Goal: Check status: Check status

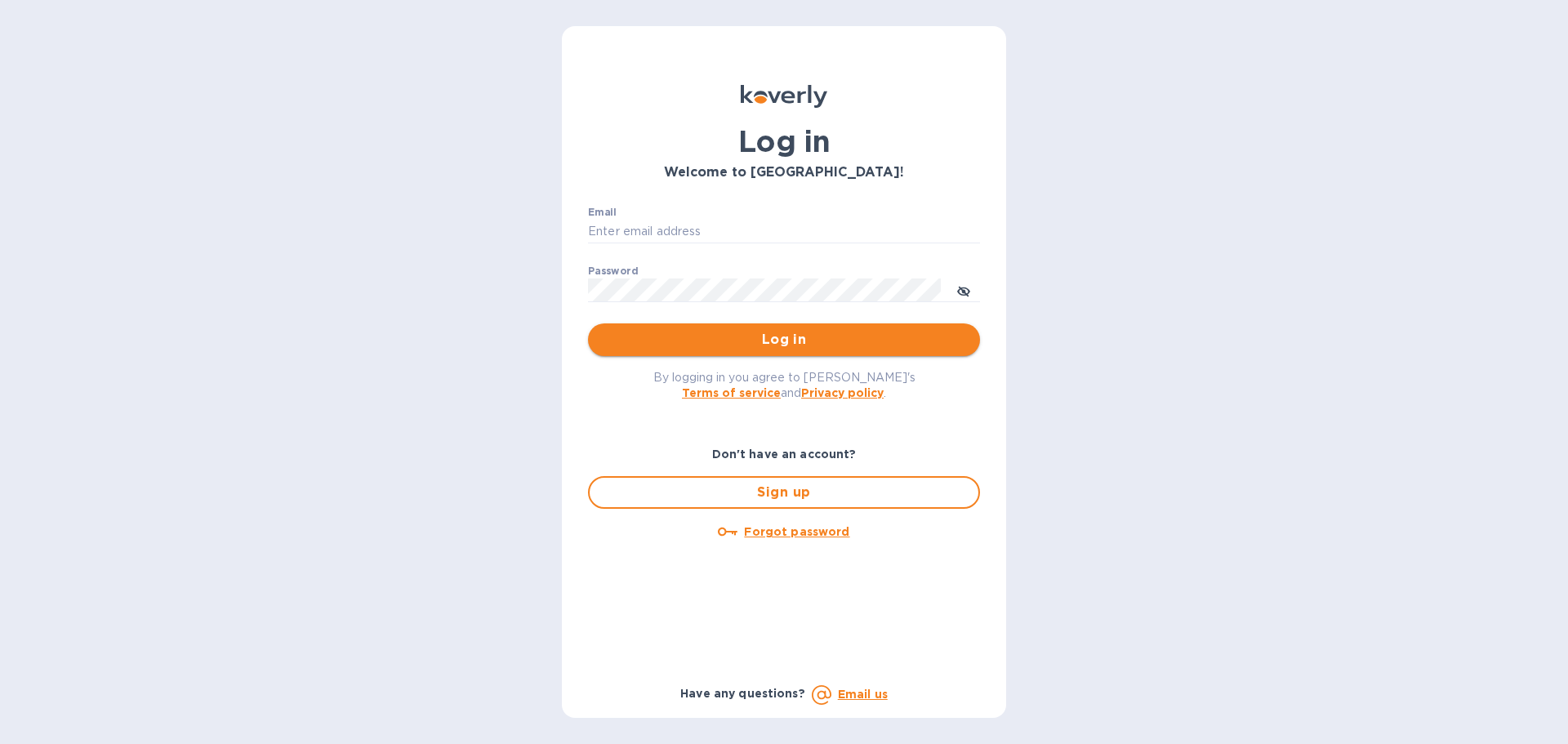
type input "[EMAIL_ADDRESS][DOMAIN_NAME]"
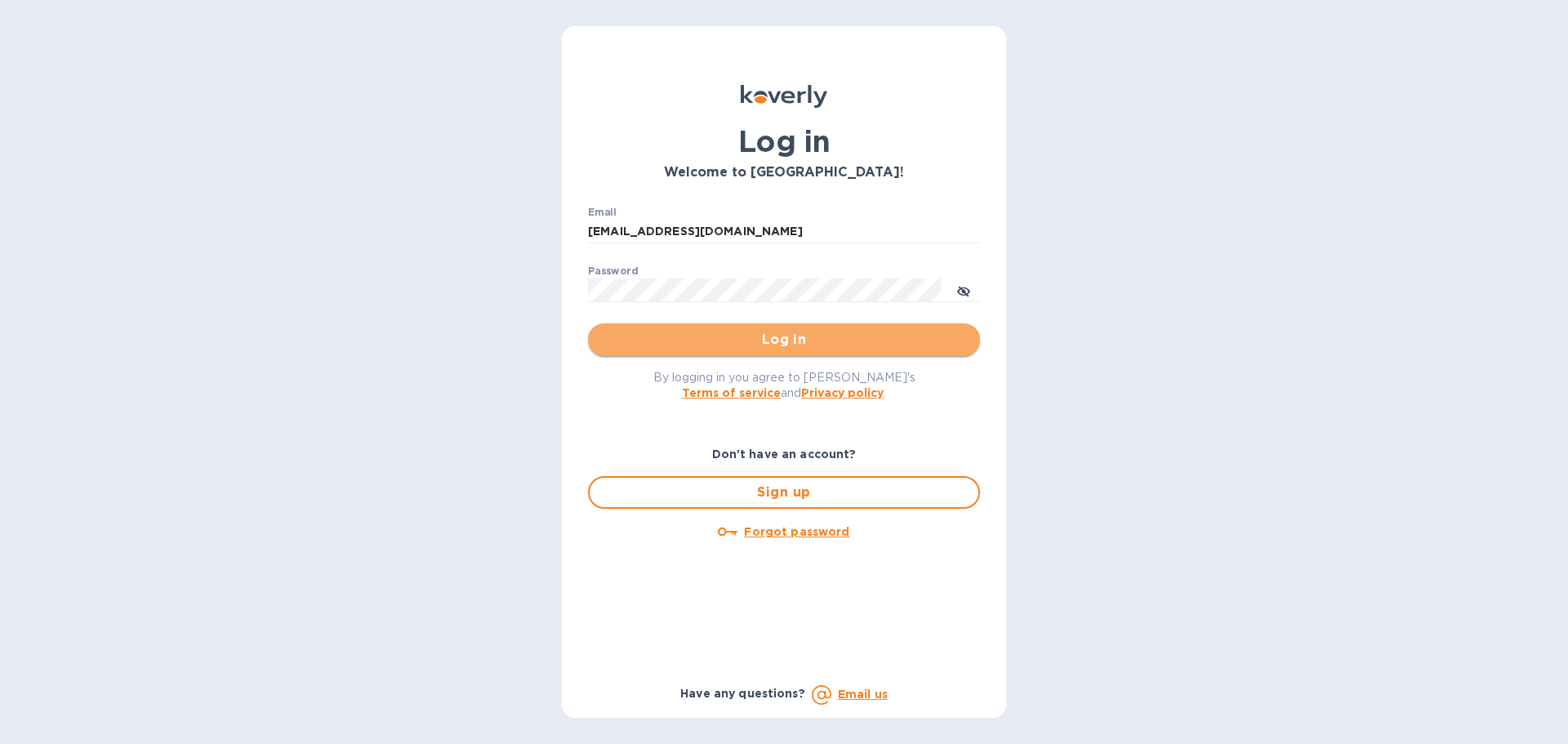
click at [648, 334] on span "Log in" at bounding box center [784, 340] width 366 height 20
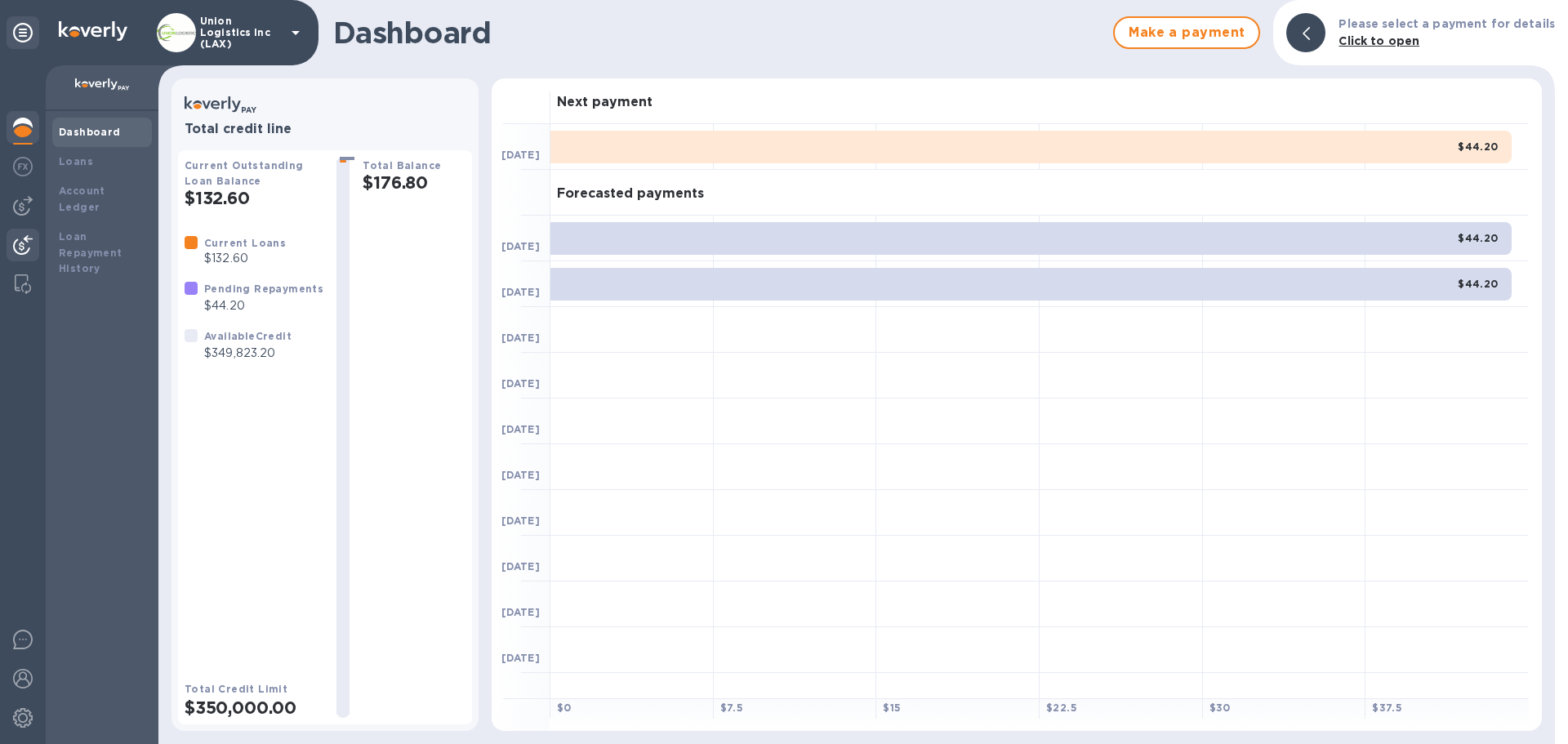
click at [23, 237] on img at bounding box center [23, 245] width 20 height 20
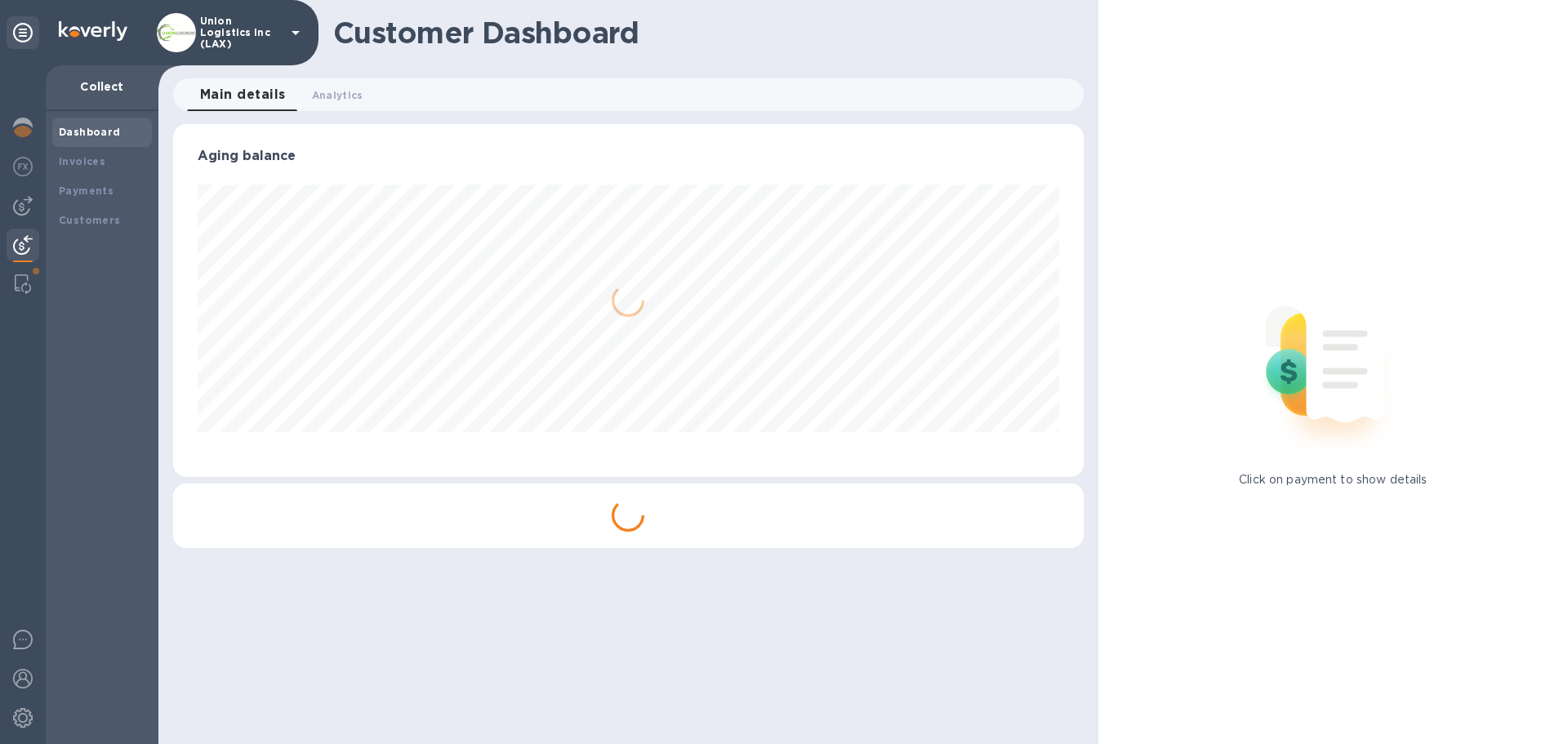
scroll to position [353, 910]
click at [109, 193] on b "Payments" at bounding box center [86, 190] width 55 height 12
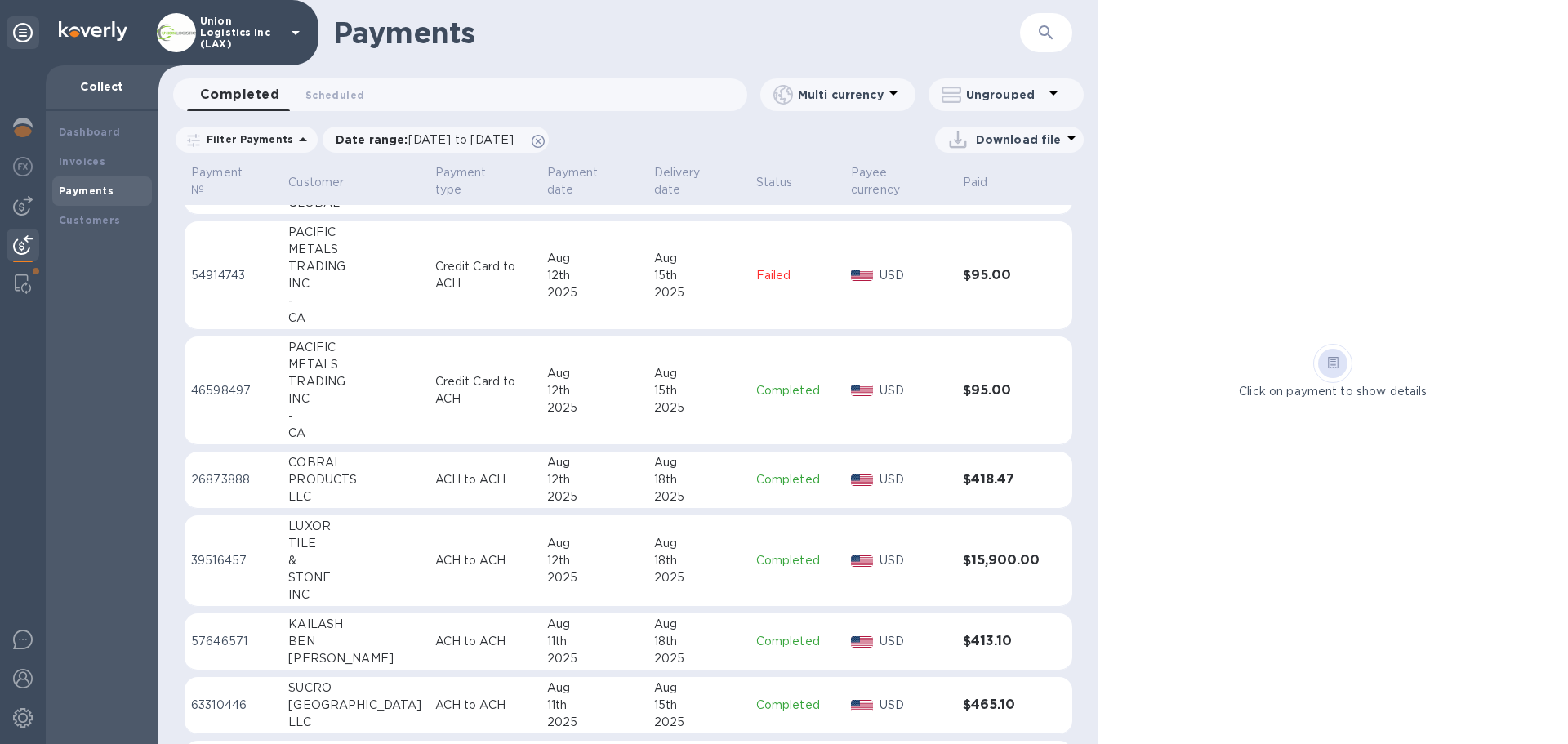
scroll to position [1144, 0]
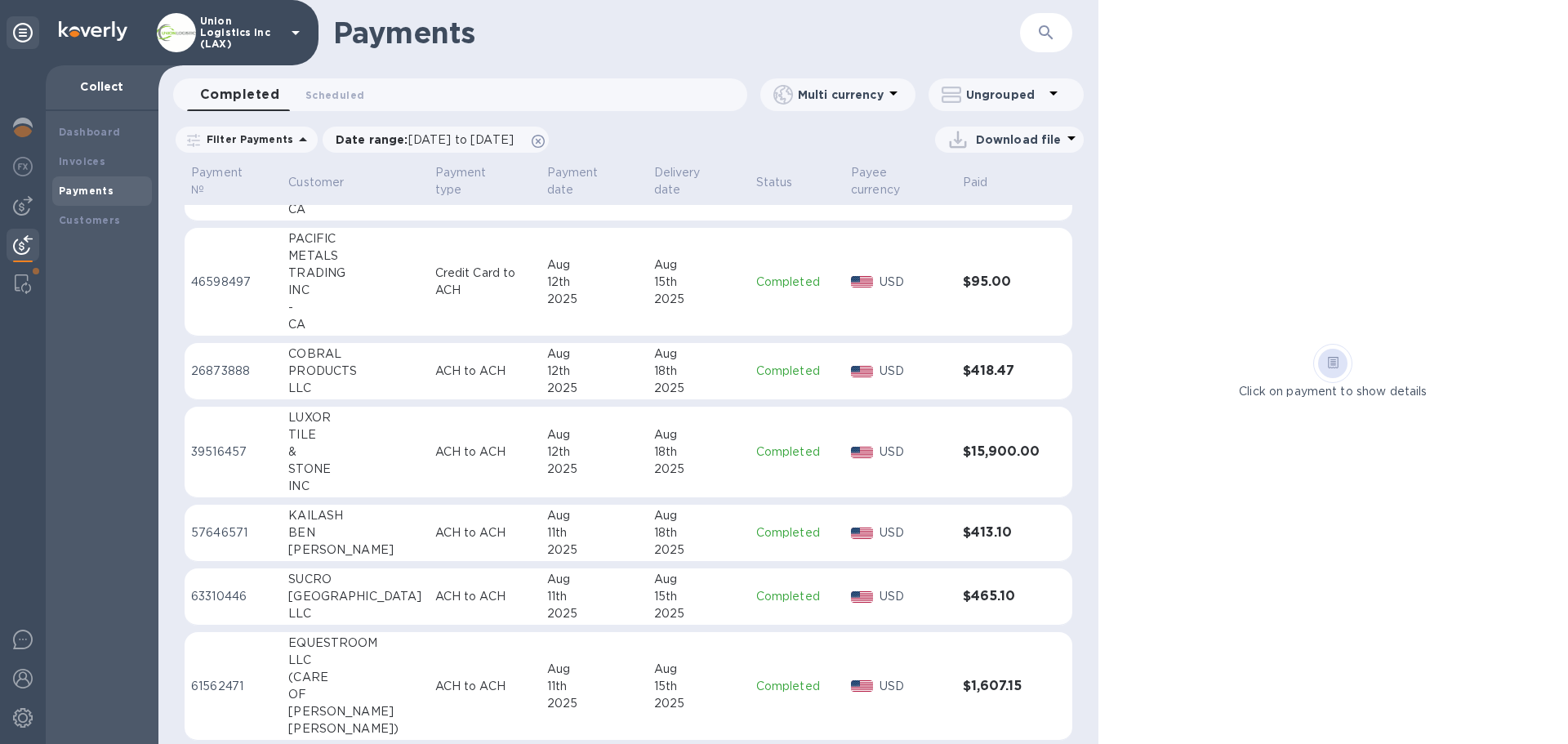
click at [547, 308] on div "2025" at bounding box center [594, 300] width 94 height 17
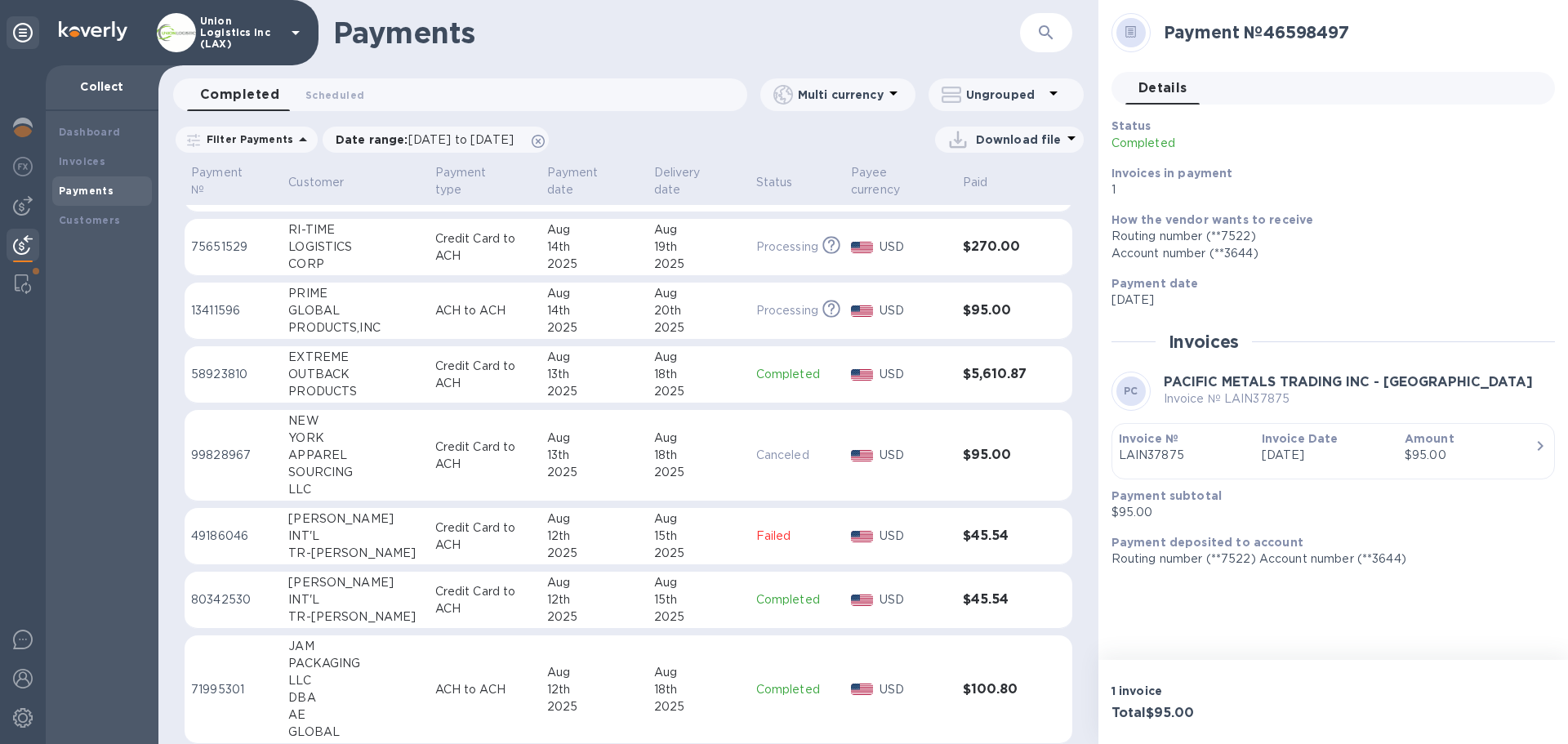
scroll to position [490, 0]
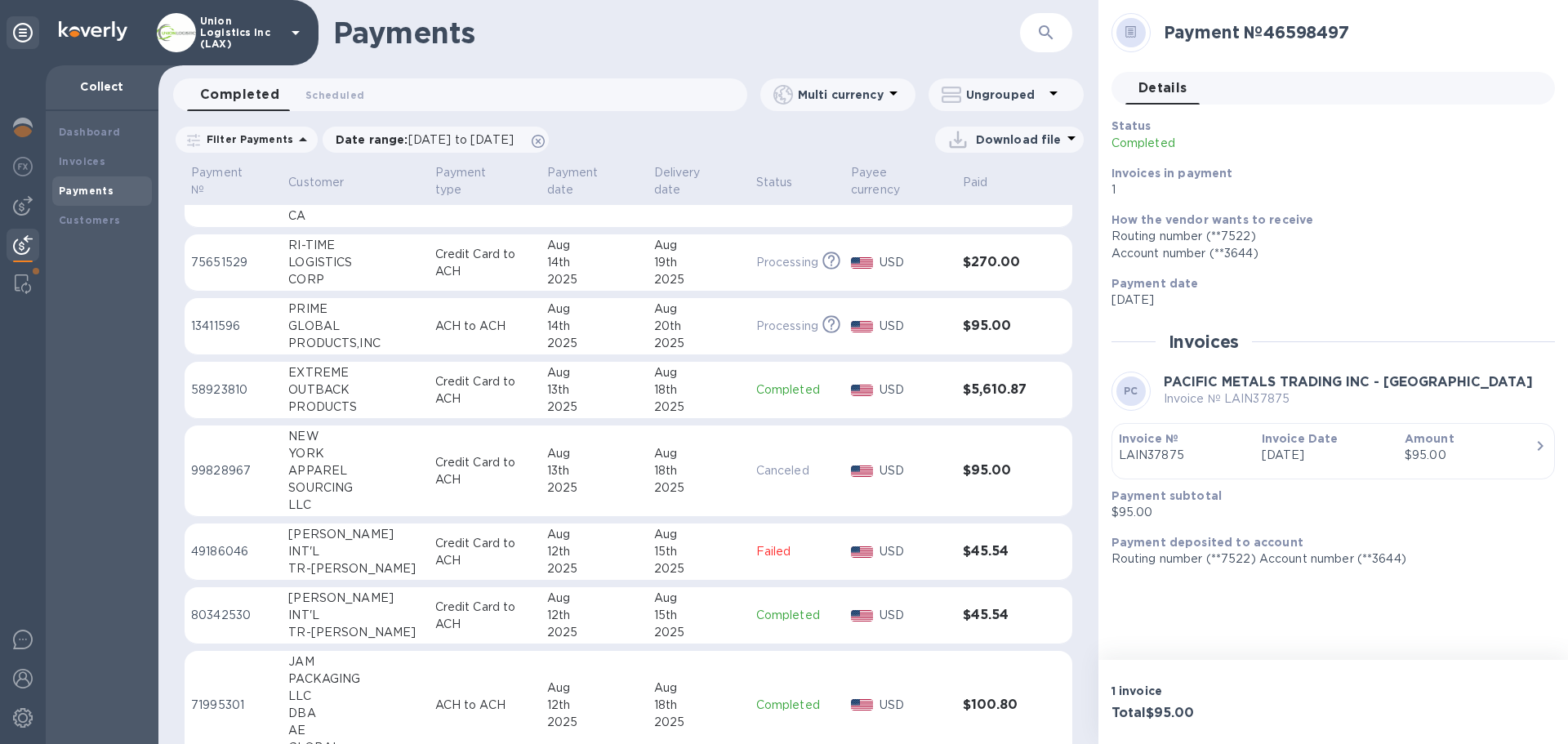
click at [1055, 37] on button "button" at bounding box center [1046, 32] width 39 height 39
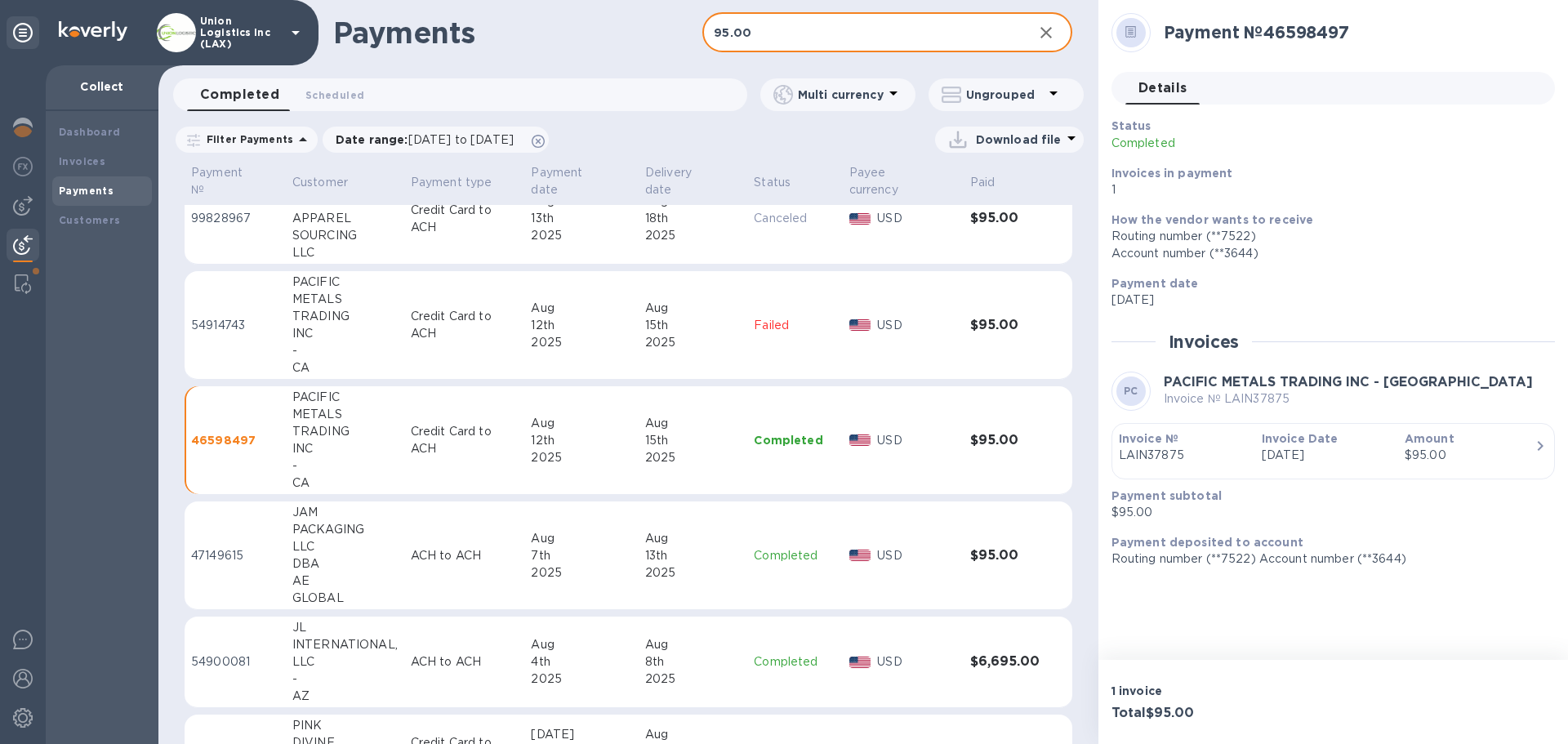
scroll to position [409, 0]
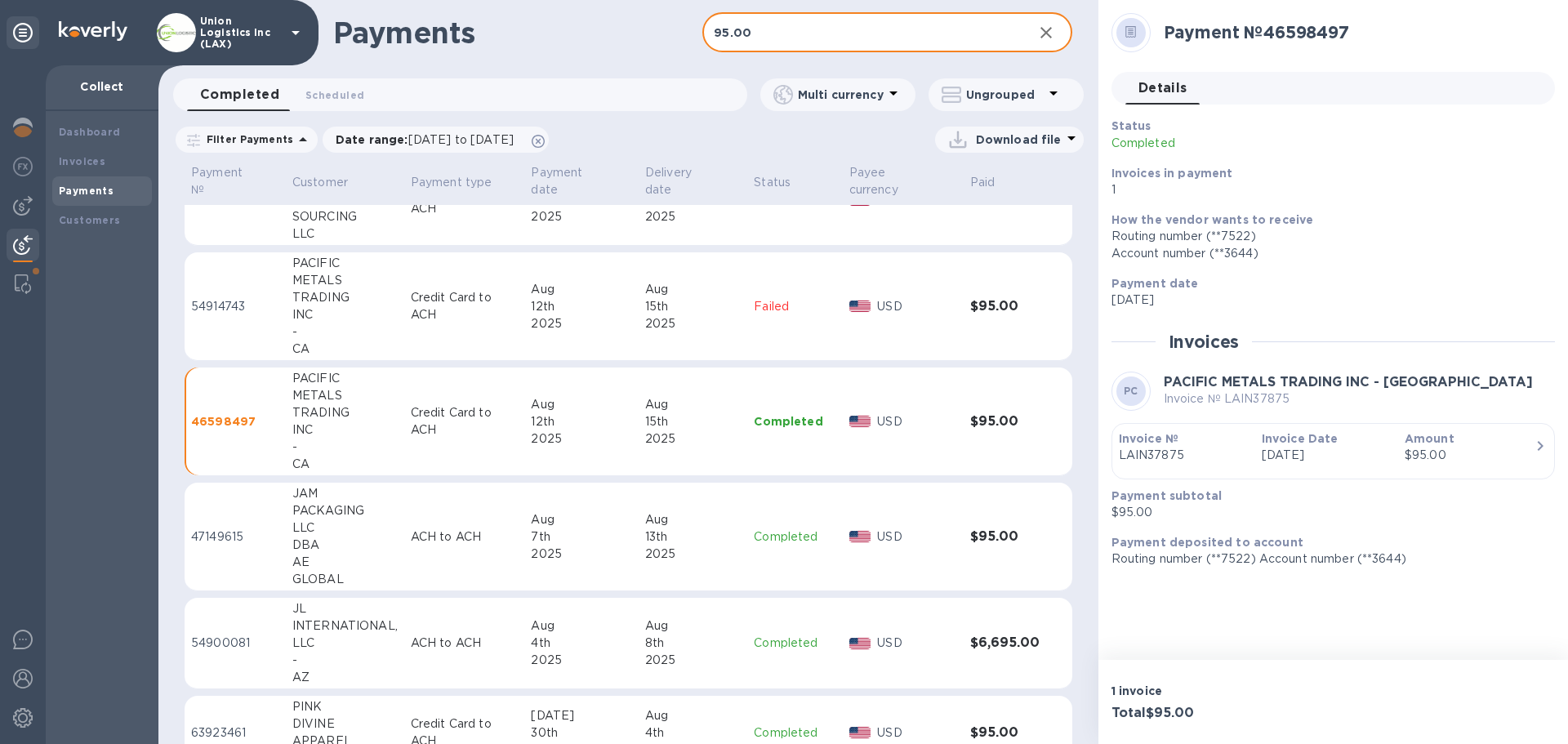
click at [540, 541] on div "7th" at bounding box center [581, 537] width 101 height 17
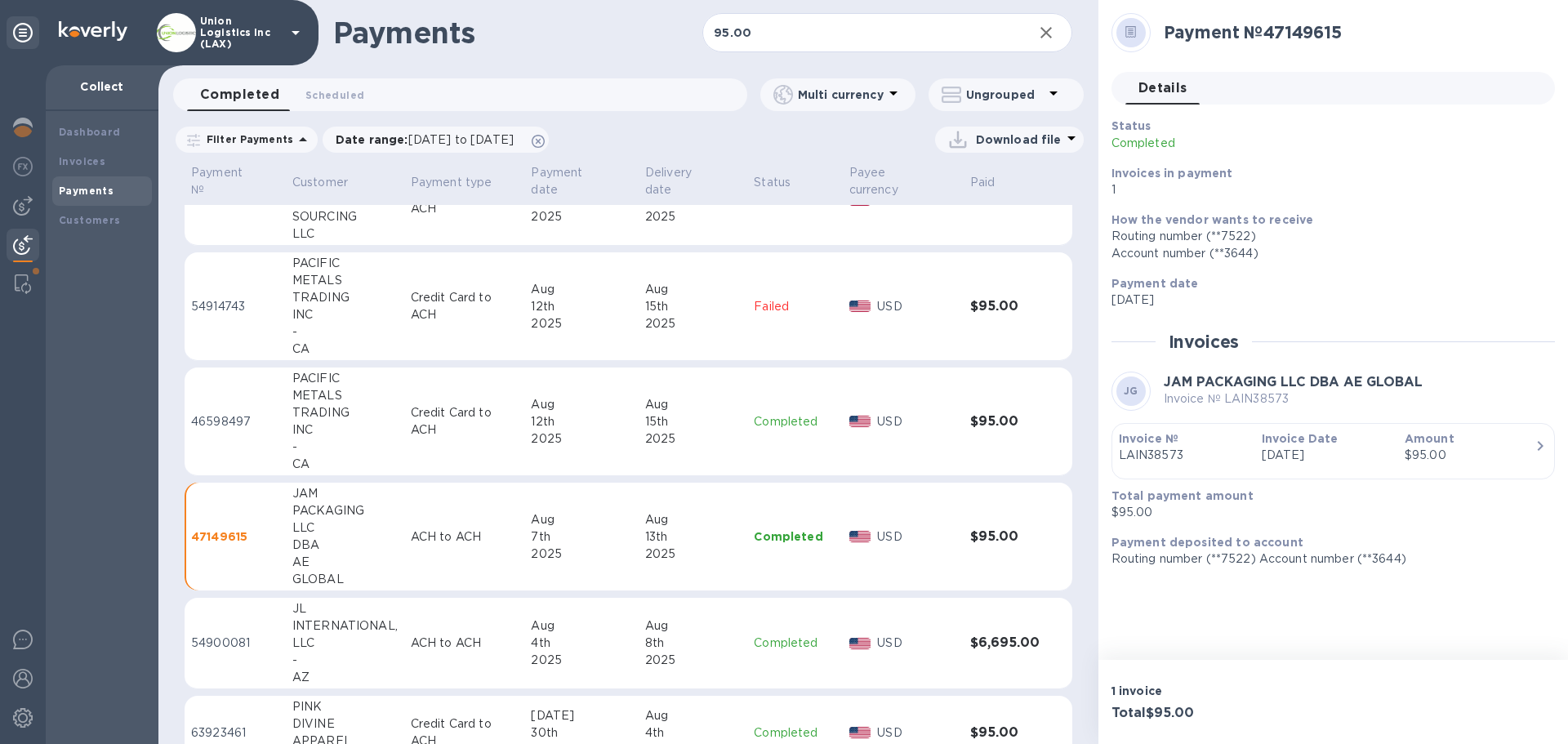
click at [738, 414] on td "[DATE]" at bounding box center [693, 422] width 109 height 109
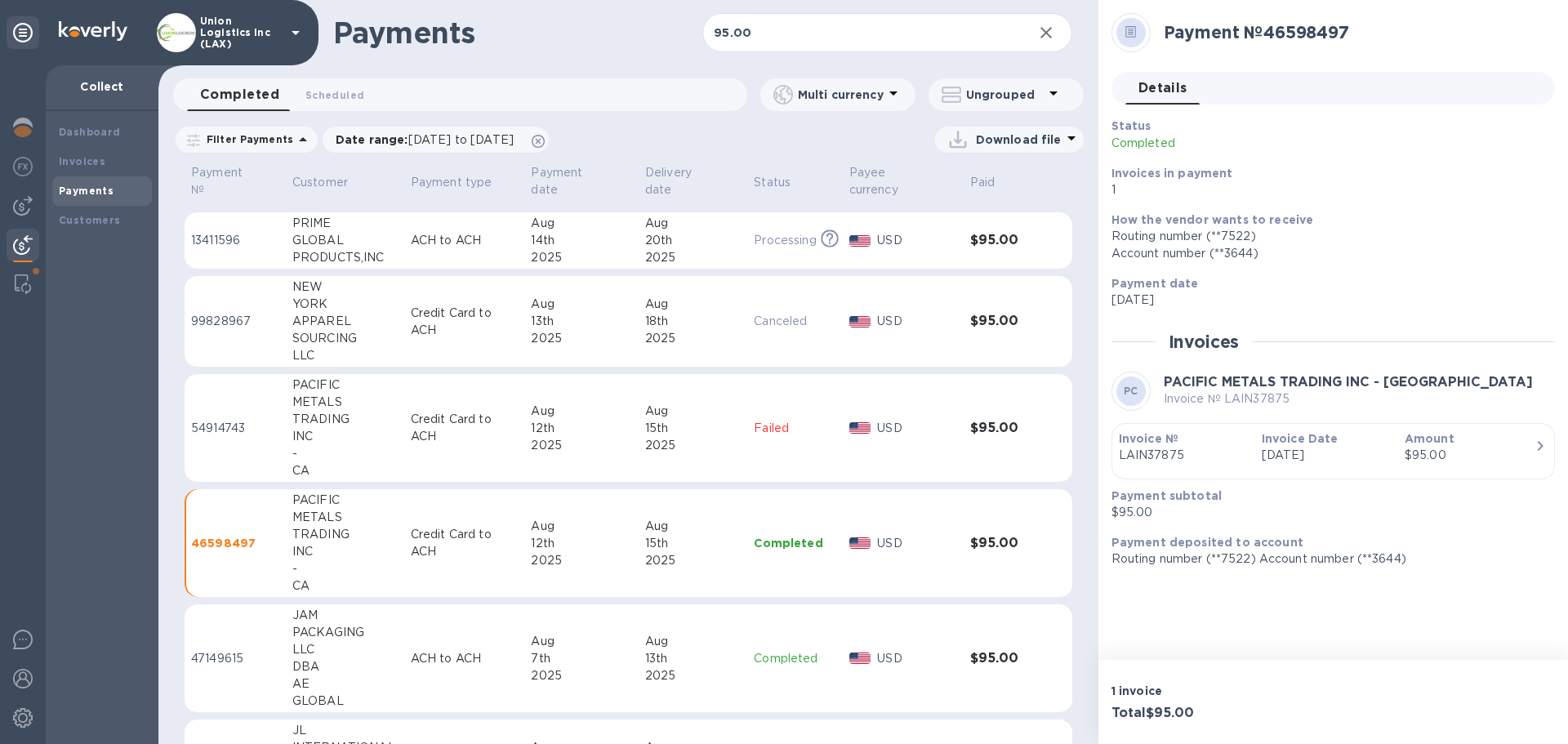
scroll to position [327, 0]
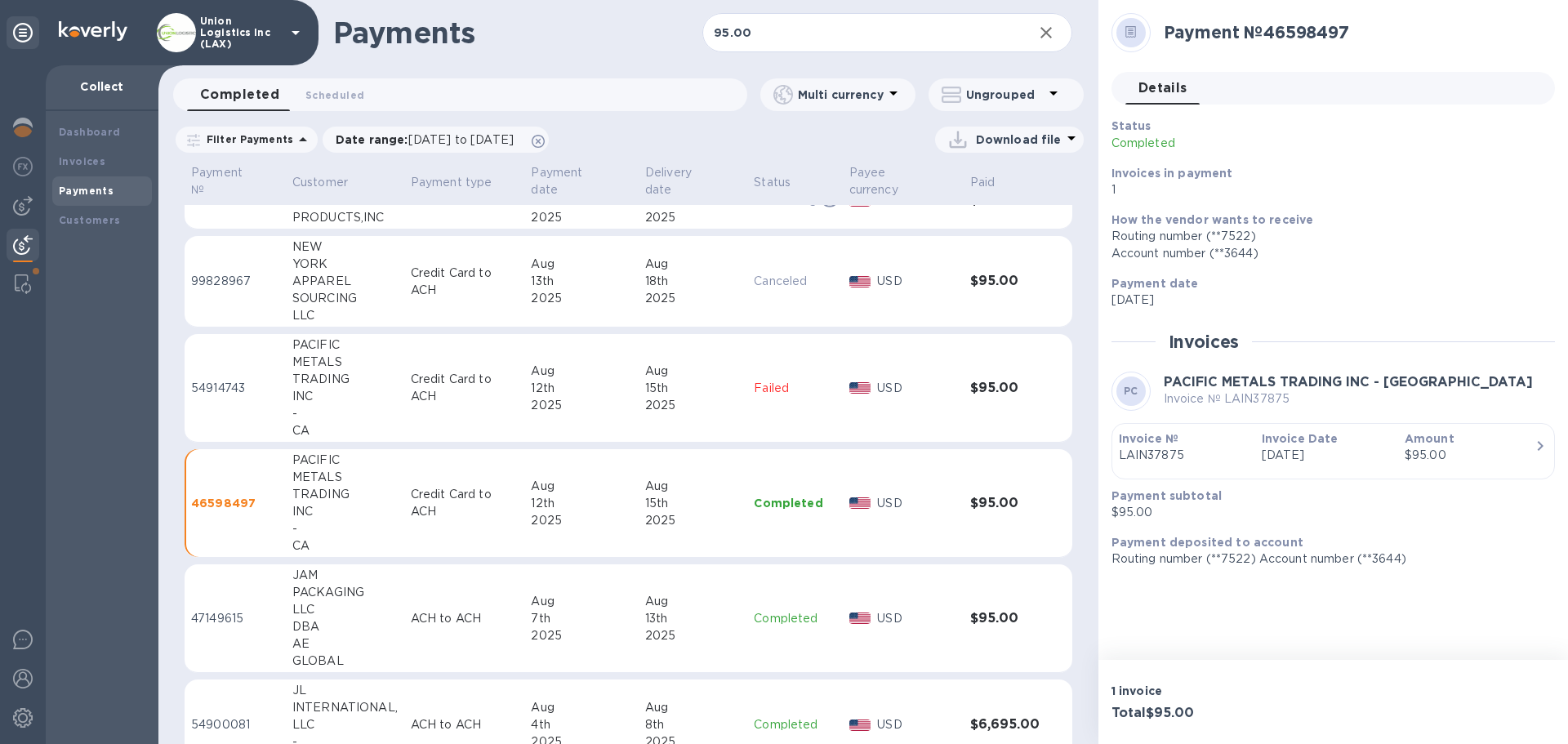
click at [790, 428] on td "Failed" at bounding box center [794, 388] width 95 height 109
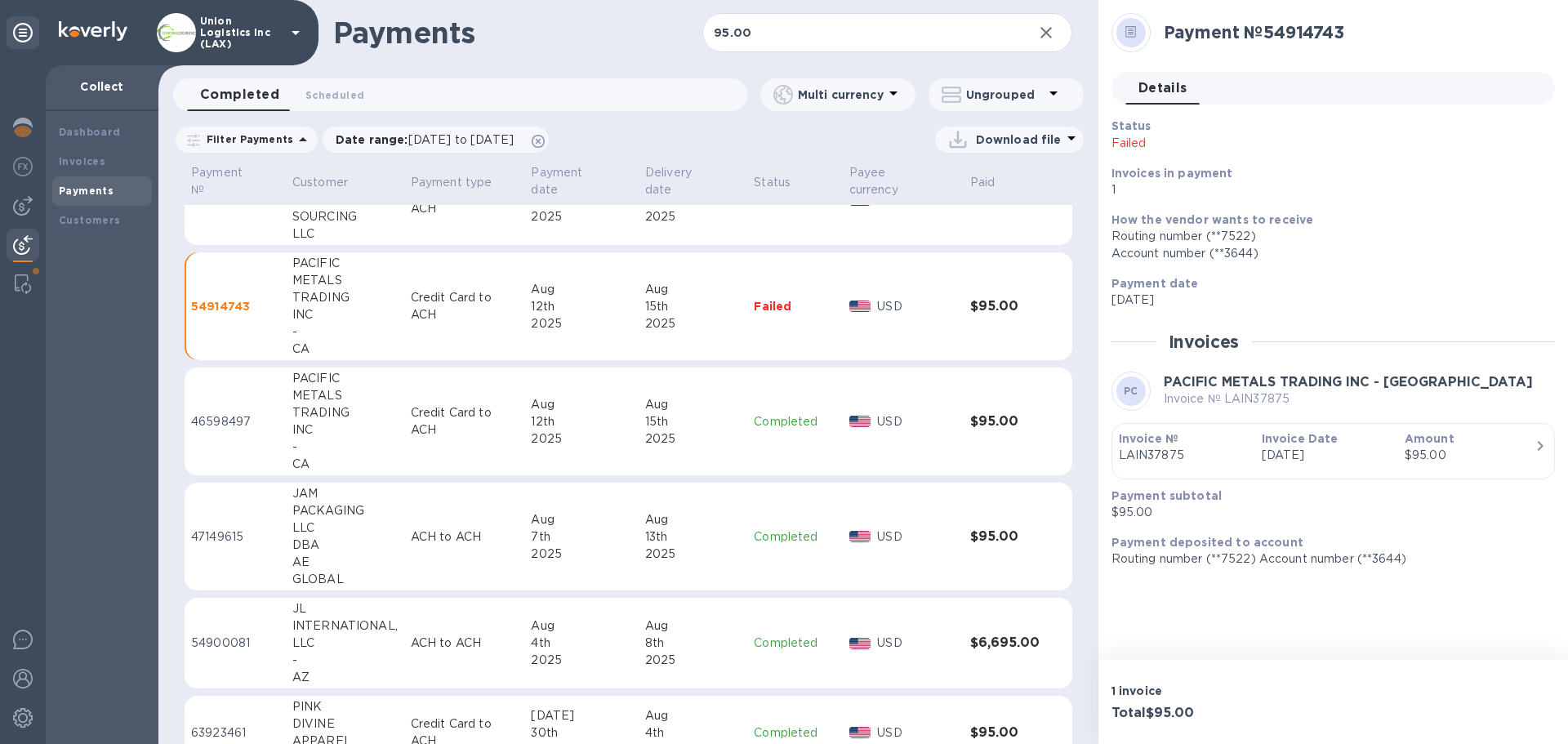
scroll to position [327, 0]
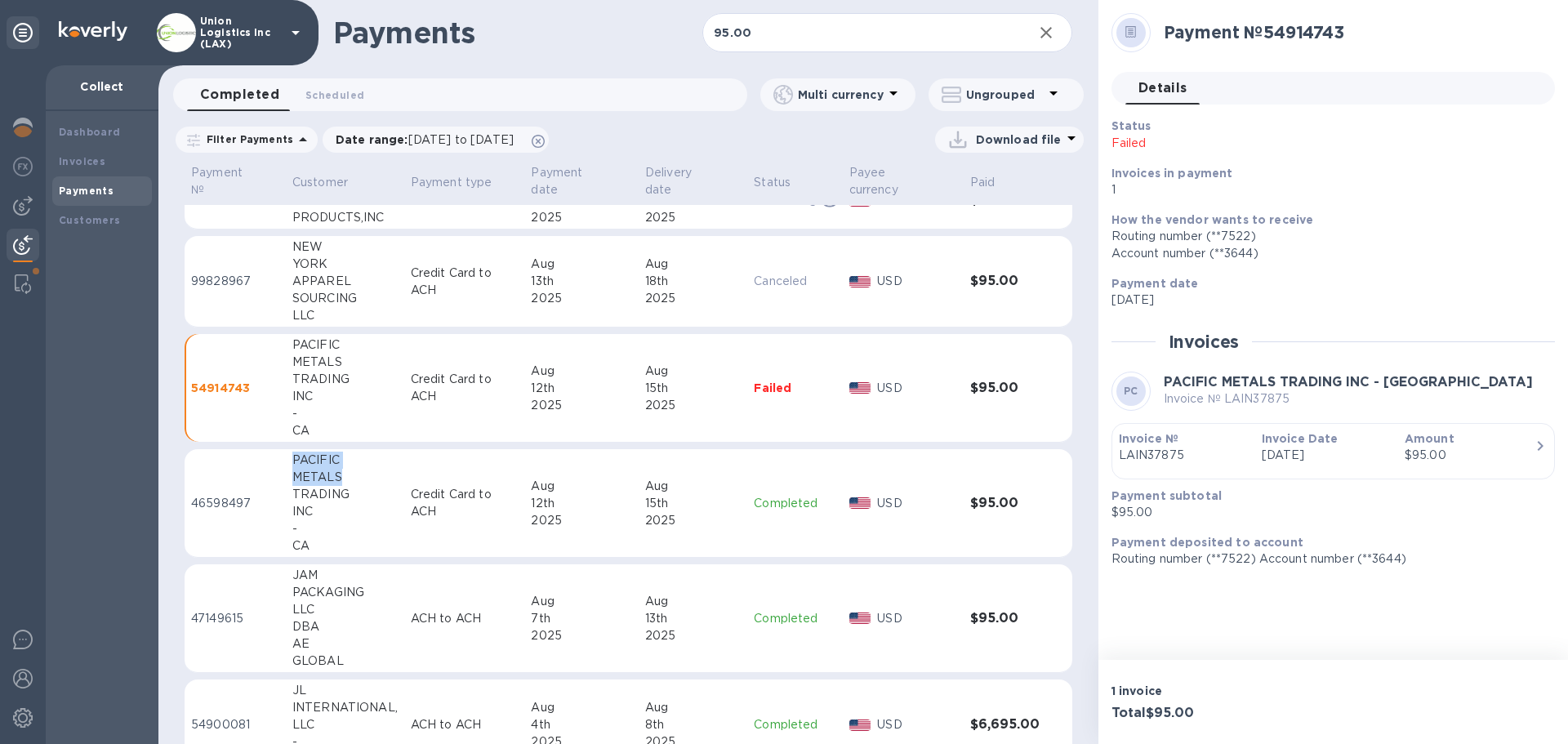
drag, startPoint x: 292, startPoint y: 457, endPoint x: 341, endPoint y: 472, distance: 51.2
click at [341, 472] on div "PACIFIC METALS TRADING INC - [GEOGRAPHIC_DATA]" at bounding box center [345, 503] width 105 height 103
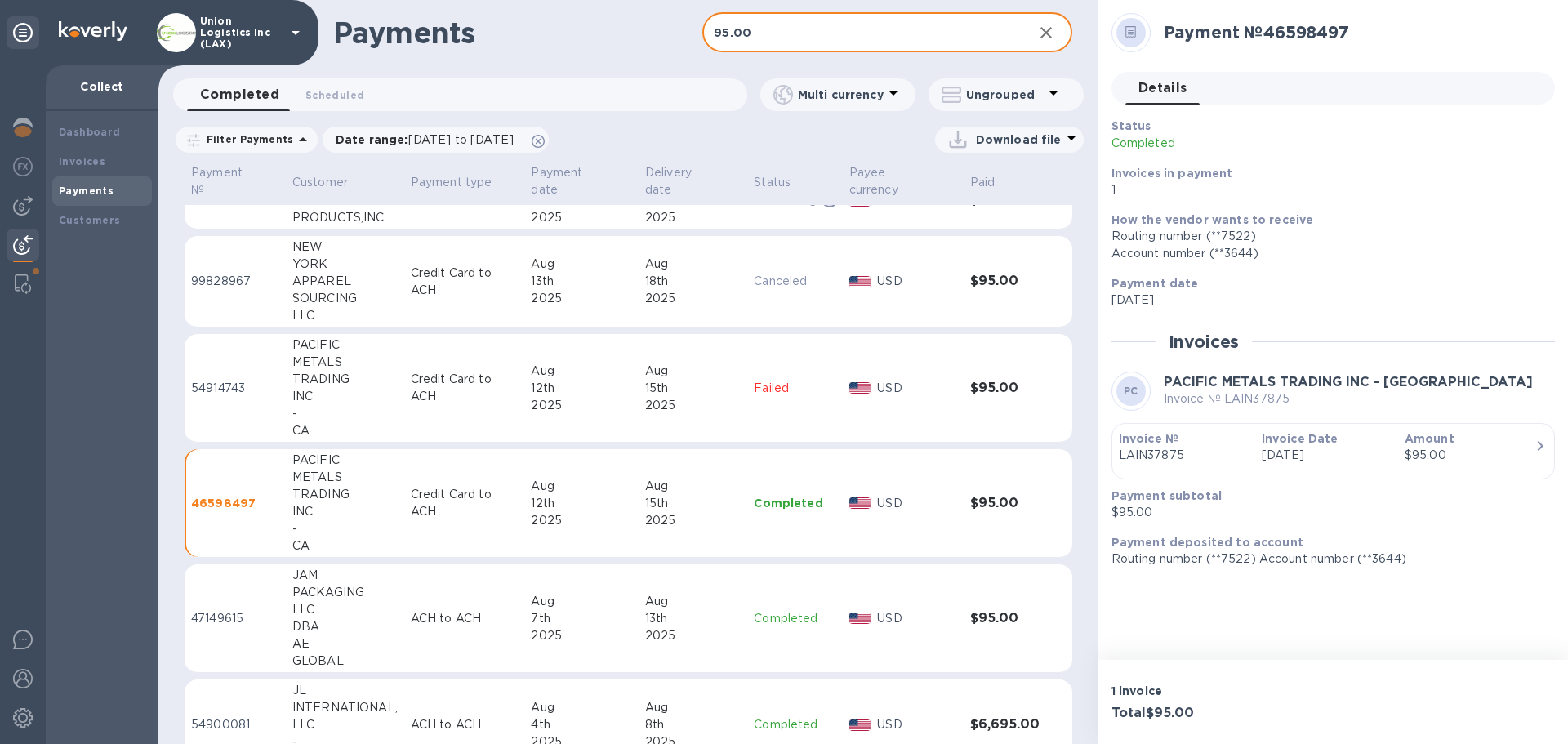
click at [785, 37] on input "95.00" at bounding box center [860, 33] width 317 height 40
drag, startPoint x: 798, startPoint y: 37, endPoint x: 658, endPoint y: 50, distance: 140.6
click at [634, 48] on div "Payments 95.00 ​" at bounding box center [628, 32] width 940 height 65
paste input "PACIFIC METALS"
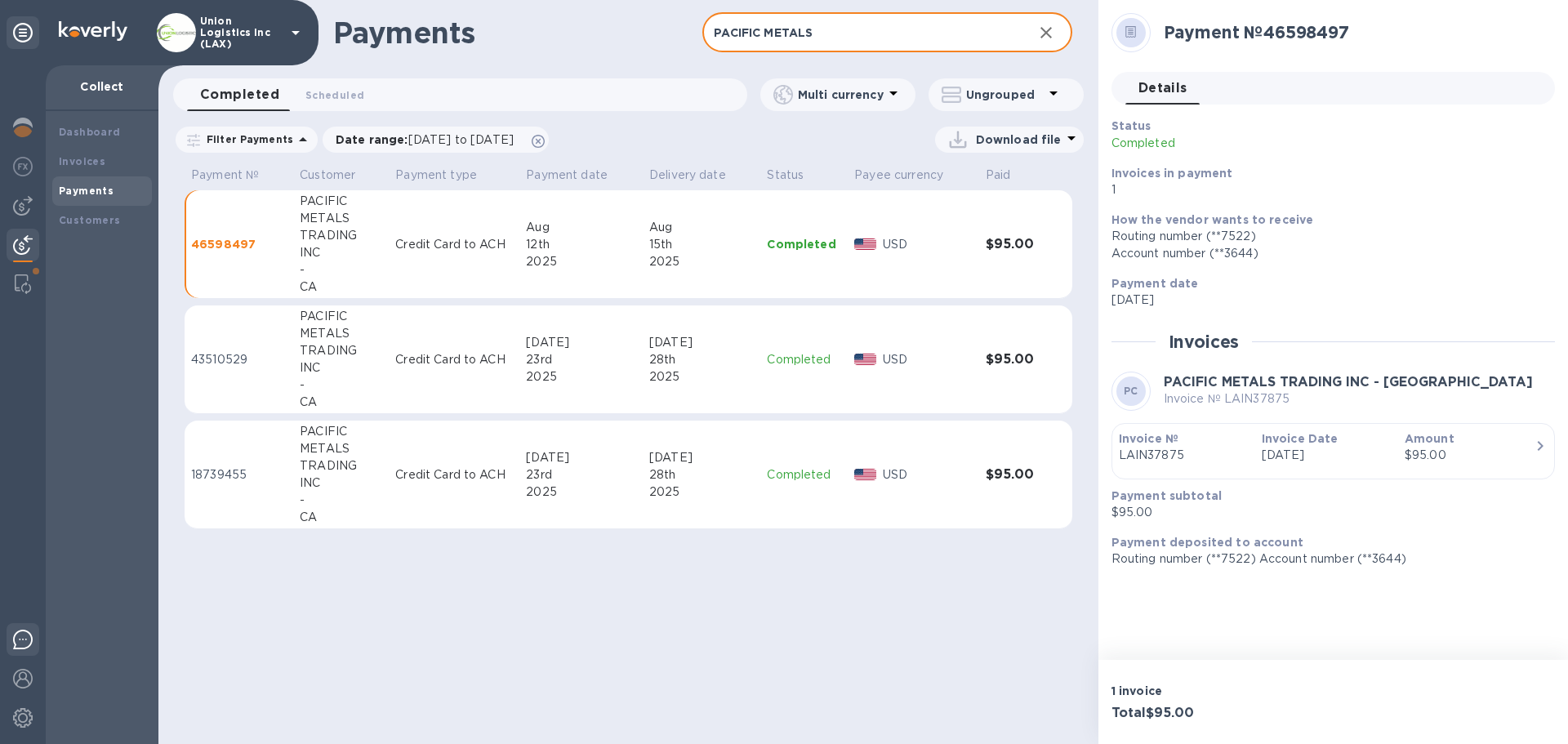
type input "PACIFIC METALS"
click at [556, 270] on td "[DATE]" at bounding box center [581, 244] width 123 height 109
click at [543, 356] on div "23rd" at bounding box center [580, 360] width 110 height 17
click at [1038, 34] on icon "button" at bounding box center [1046, 32] width 20 height 20
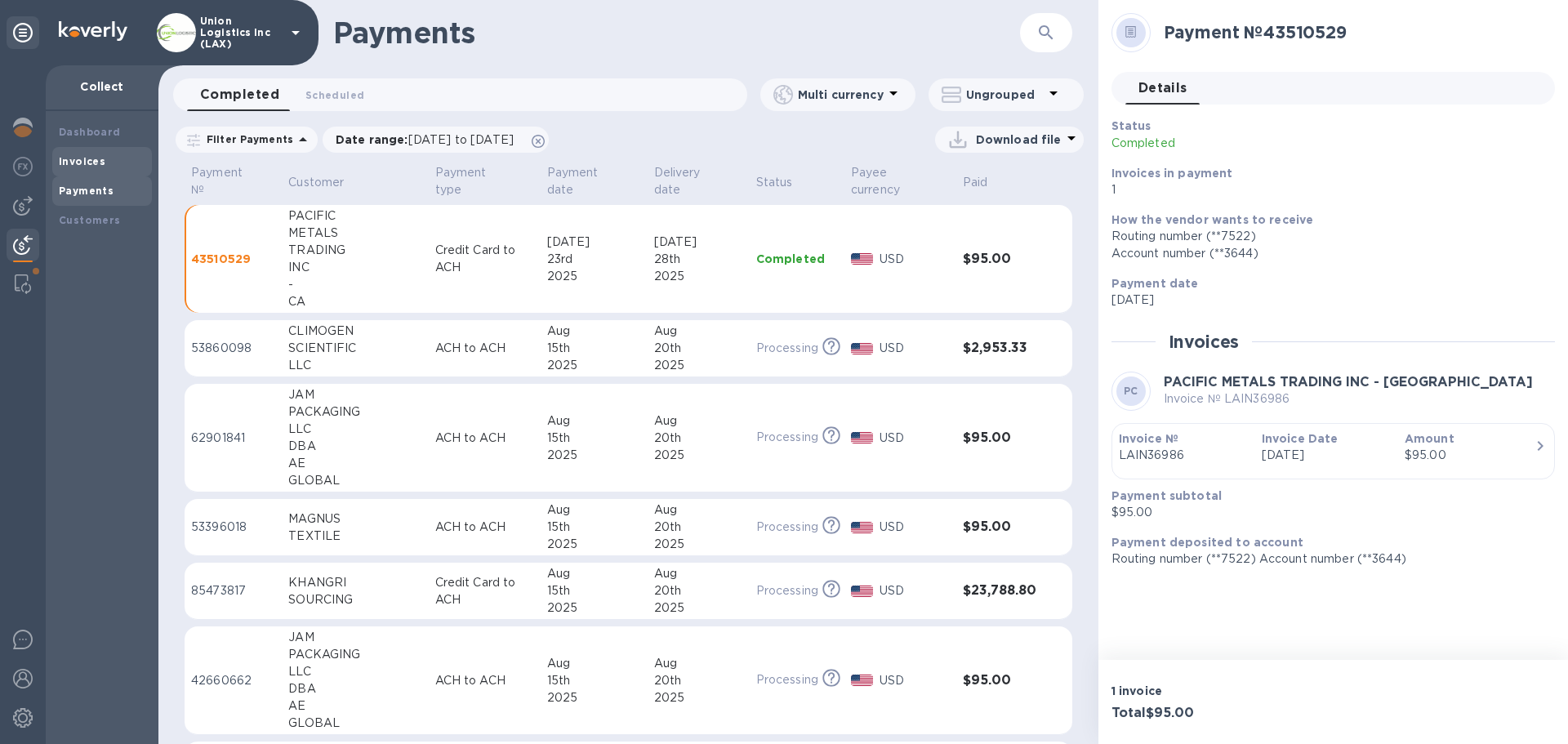
click at [94, 163] on b "Invoices" at bounding box center [83, 162] width 47 height 12
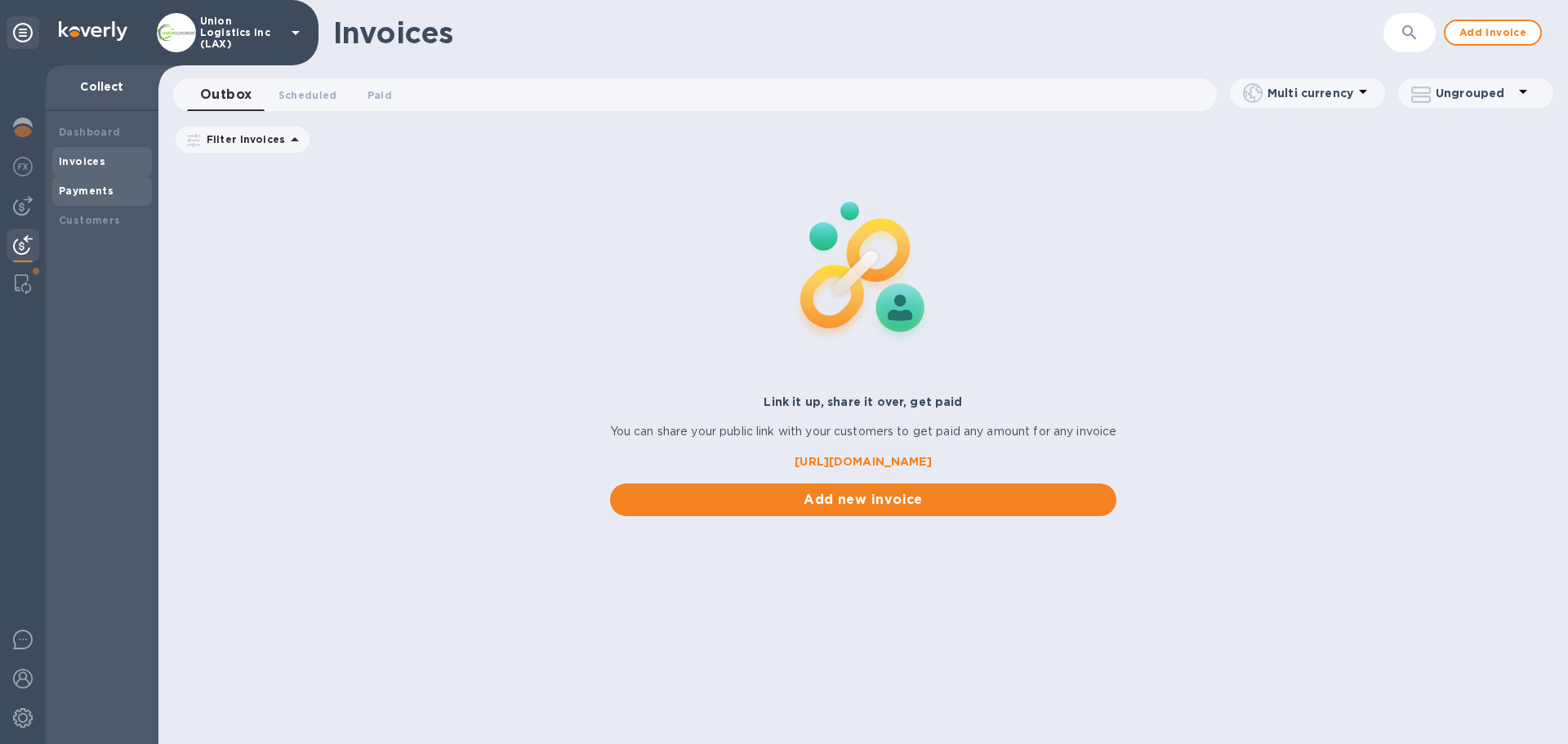
click at [91, 192] on b "Payments" at bounding box center [86, 190] width 55 height 12
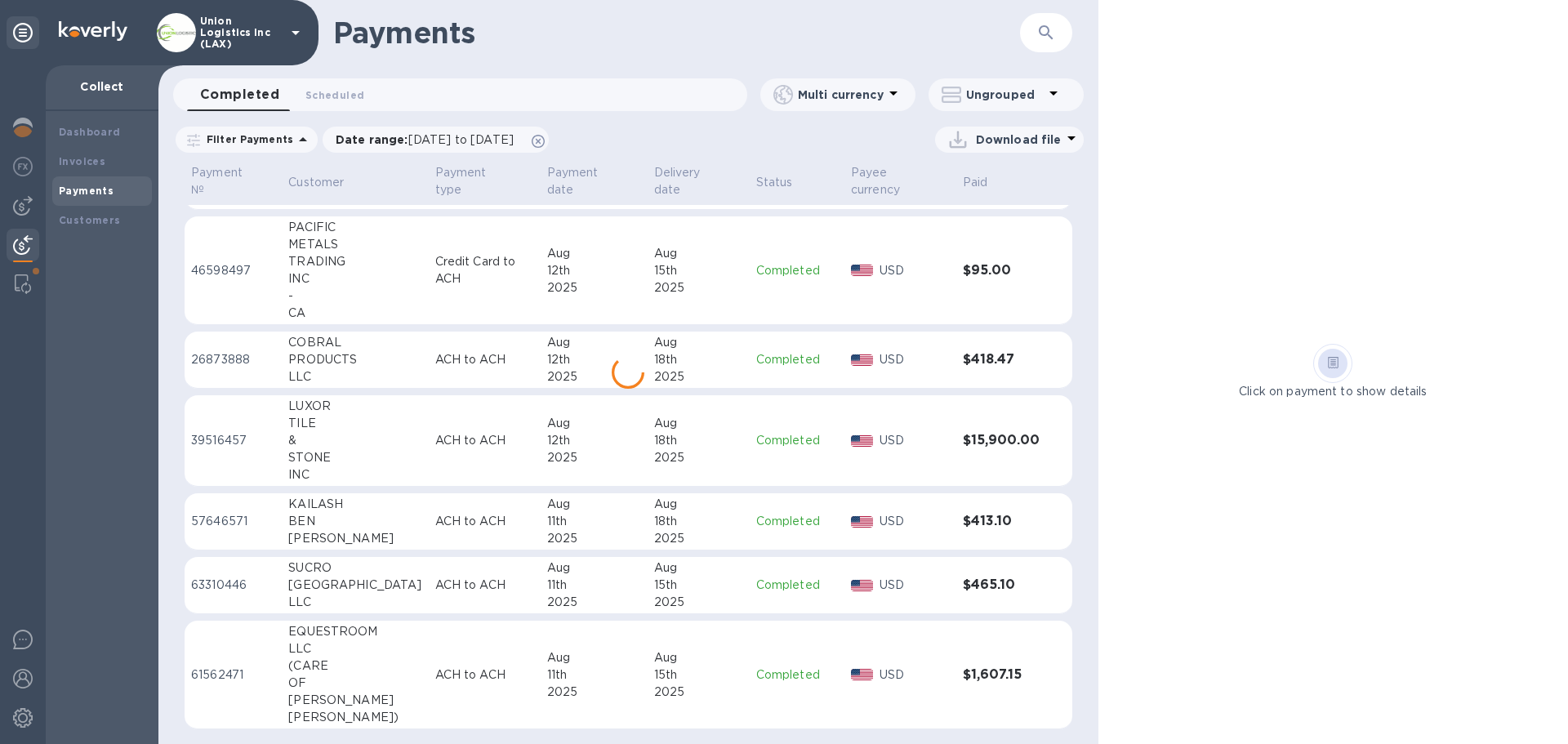
scroll to position [1190, 0]
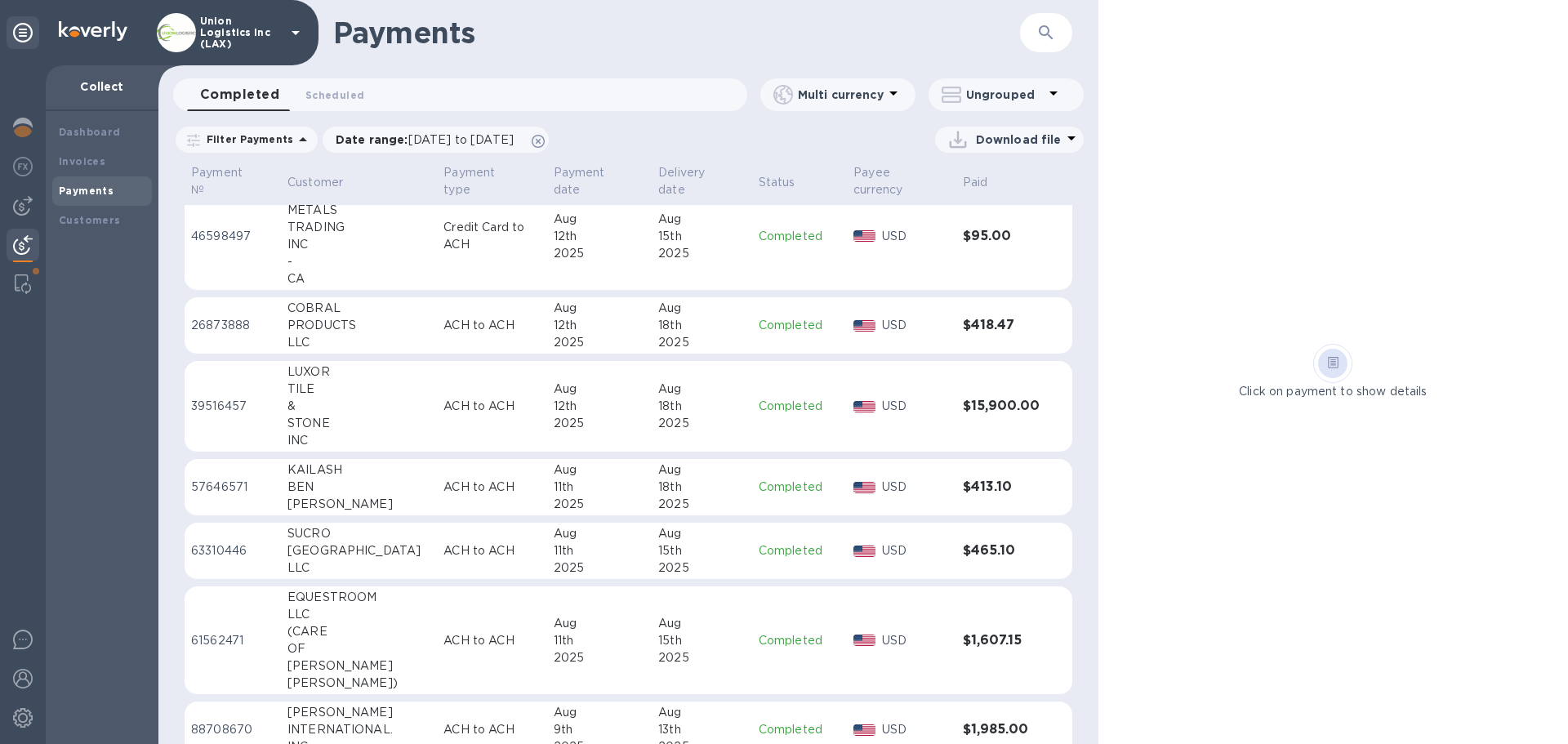
click at [1041, 40] on icon "button" at bounding box center [1046, 32] width 20 height 20
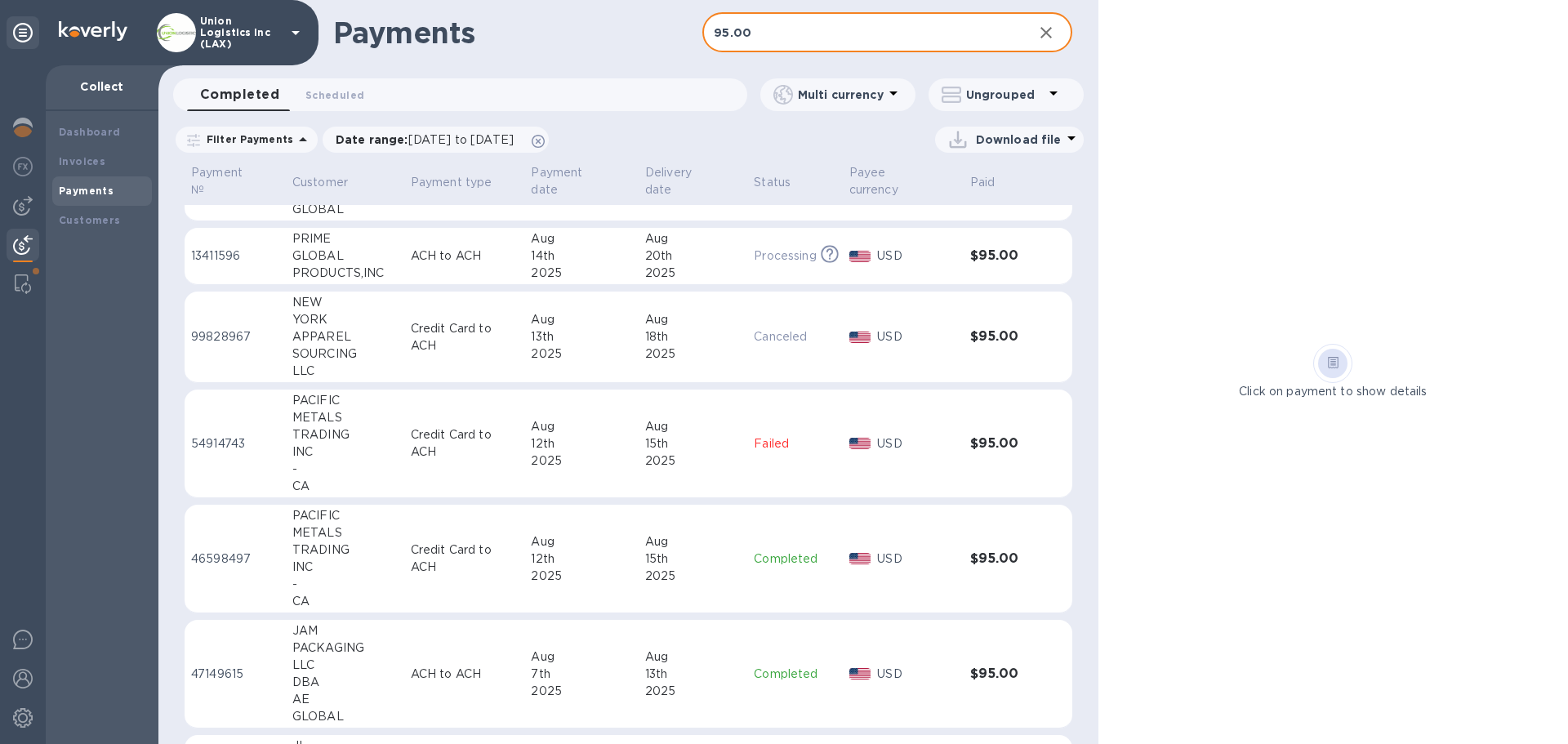
scroll to position [245, 0]
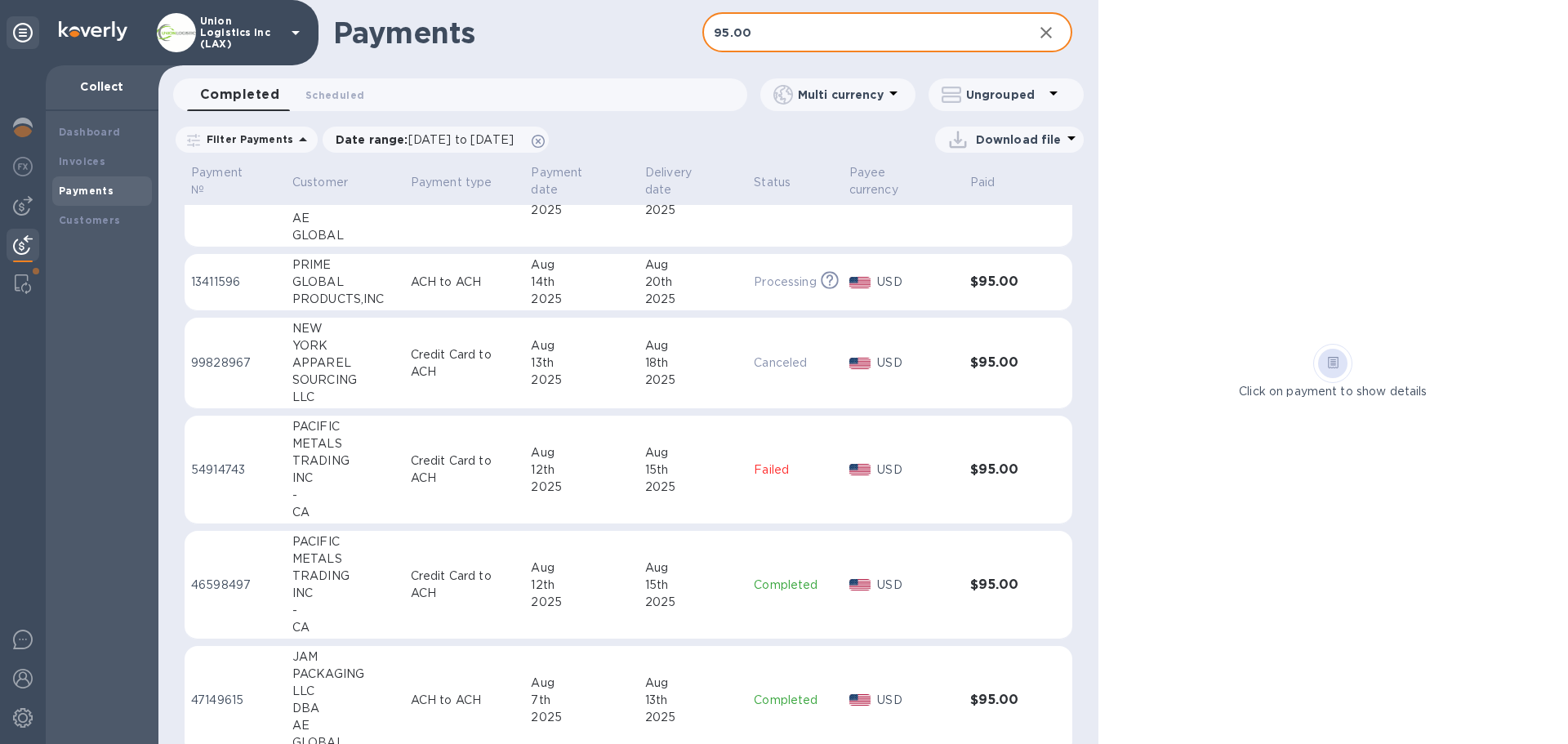
type input "95.00"
click at [22, 674] on img at bounding box center [23, 679] width 20 height 20
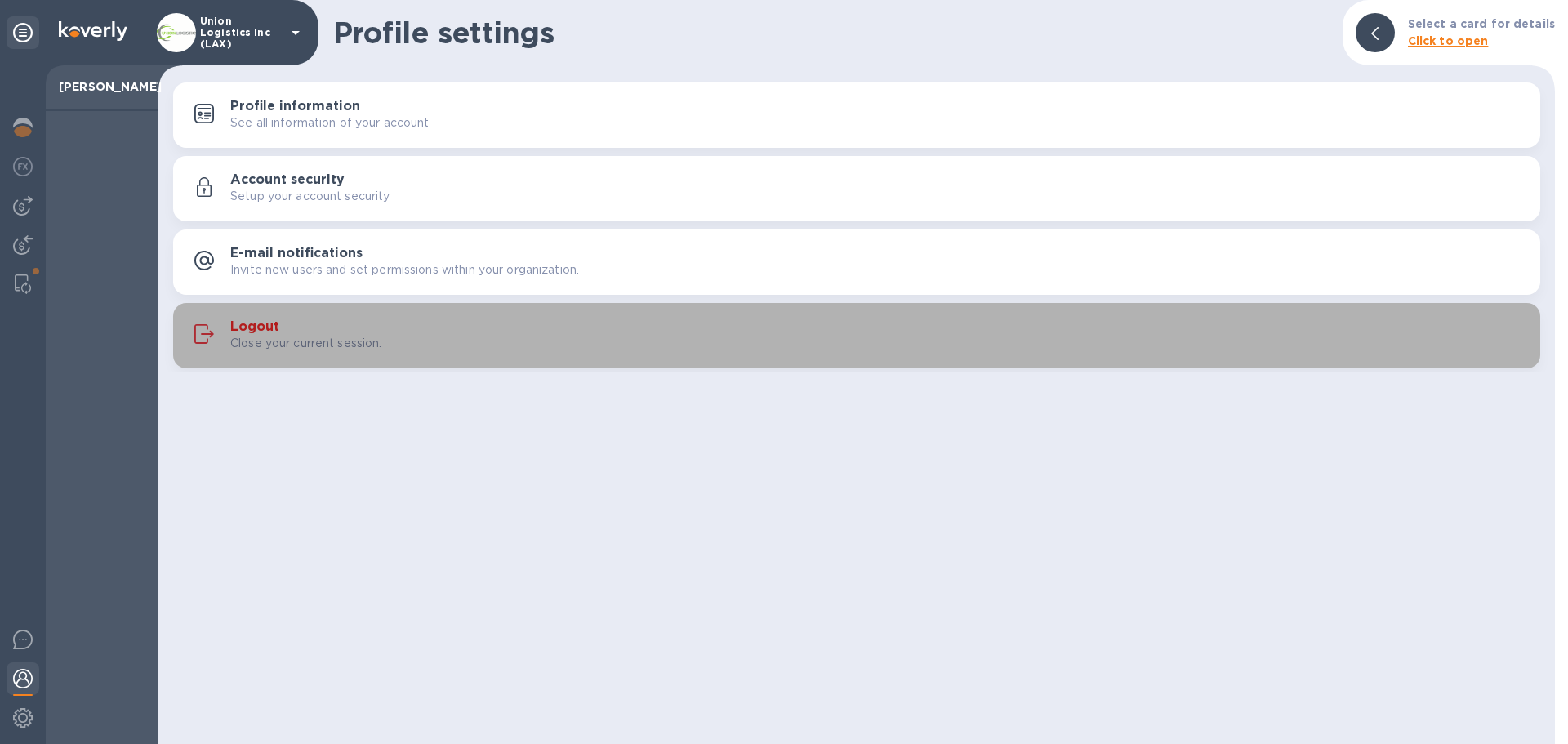
click at [376, 353] on div "Logout Close your current session." at bounding box center [857, 335] width 1347 height 39
